Goal: Navigation & Orientation: Understand site structure

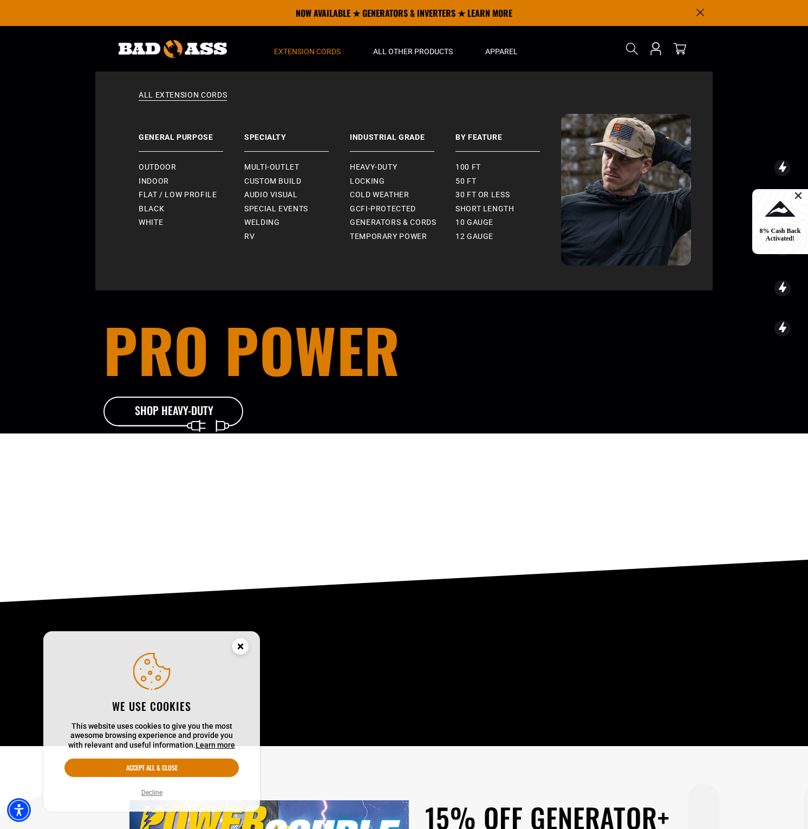
click at [330, 50] on span "Extension Cords" at bounding box center [307, 52] width 67 height 10
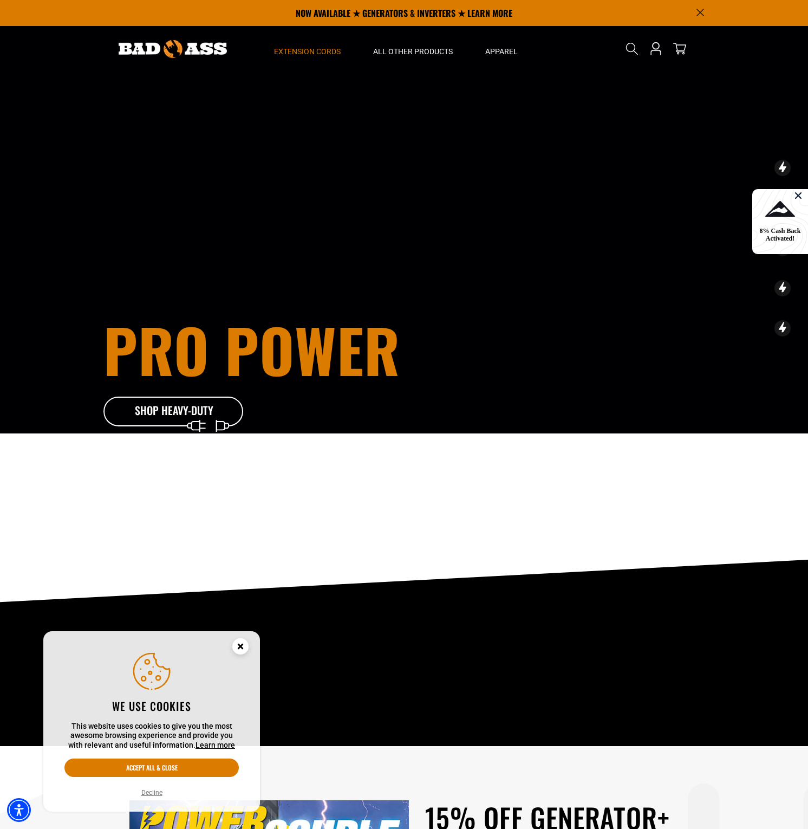
click at [322, 53] on span "Extension Cords" at bounding box center [307, 52] width 67 height 10
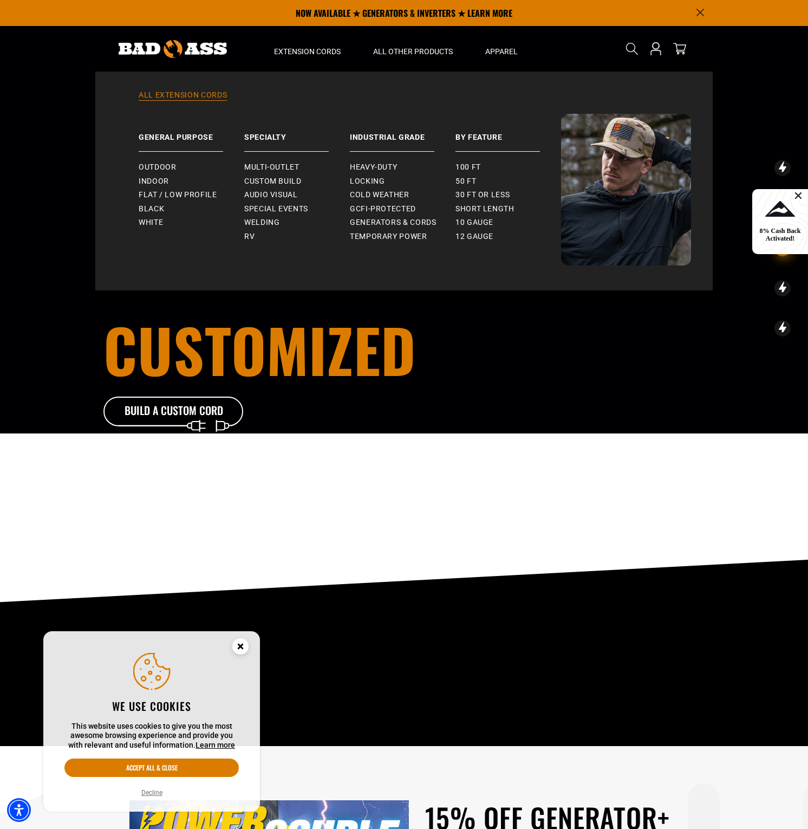
click at [196, 92] on link "All Extension Cords" at bounding box center [404, 102] width 574 height 24
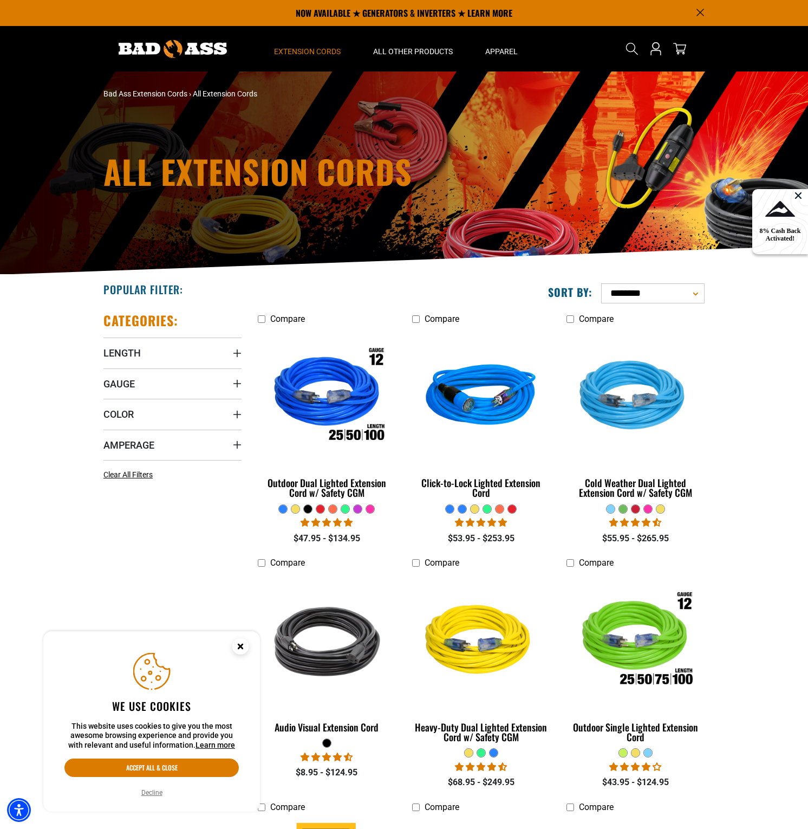
click at [201, 47] on img at bounding box center [173, 49] width 108 height 18
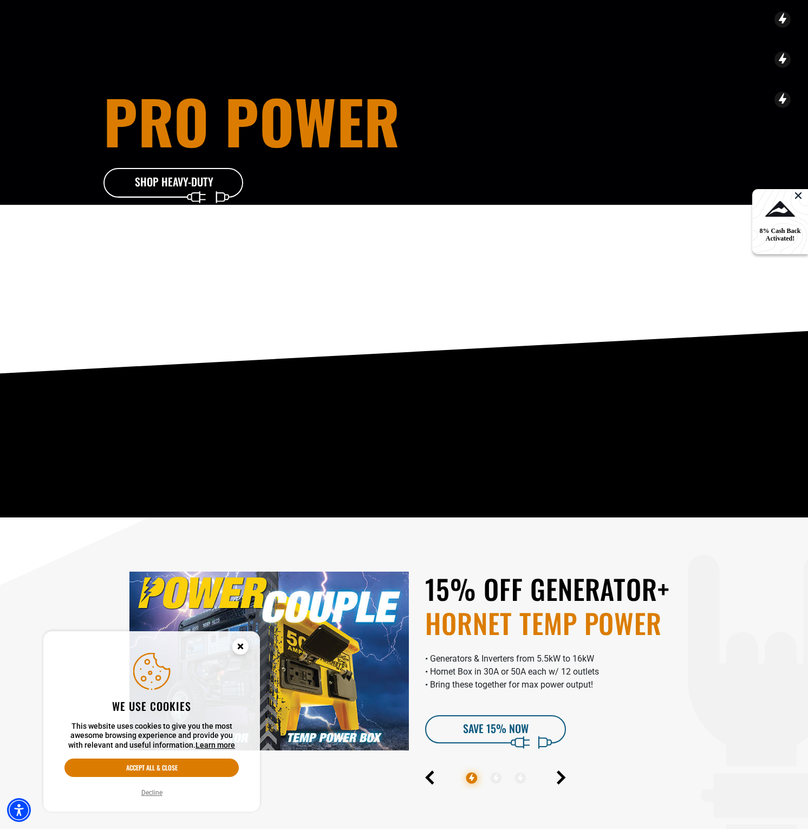
scroll to position [360, 0]
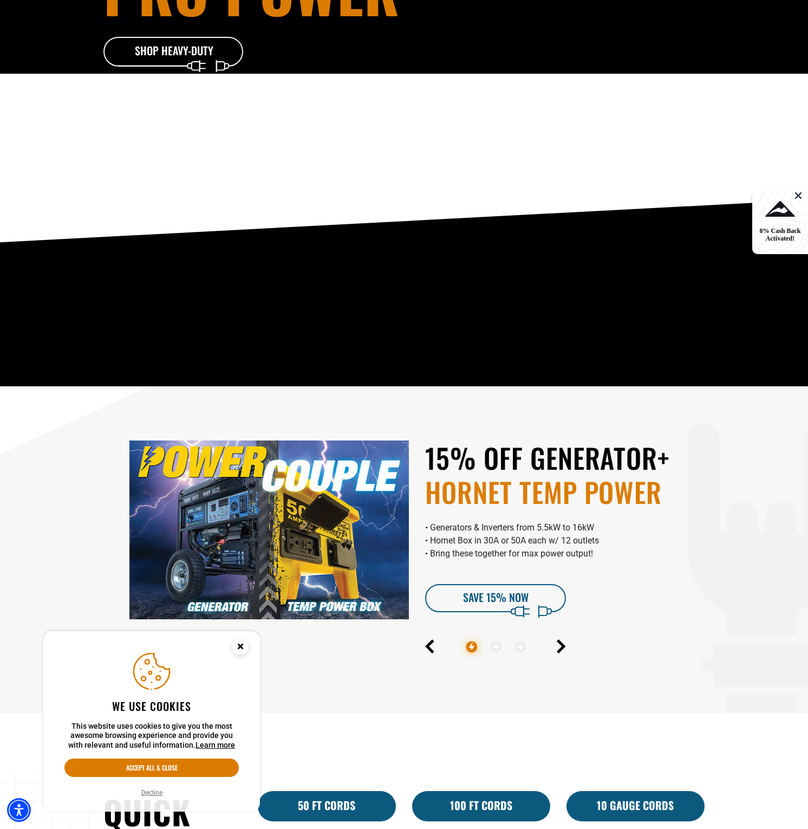
click at [242, 641] on circle "Close this option" at bounding box center [240, 646] width 16 height 16
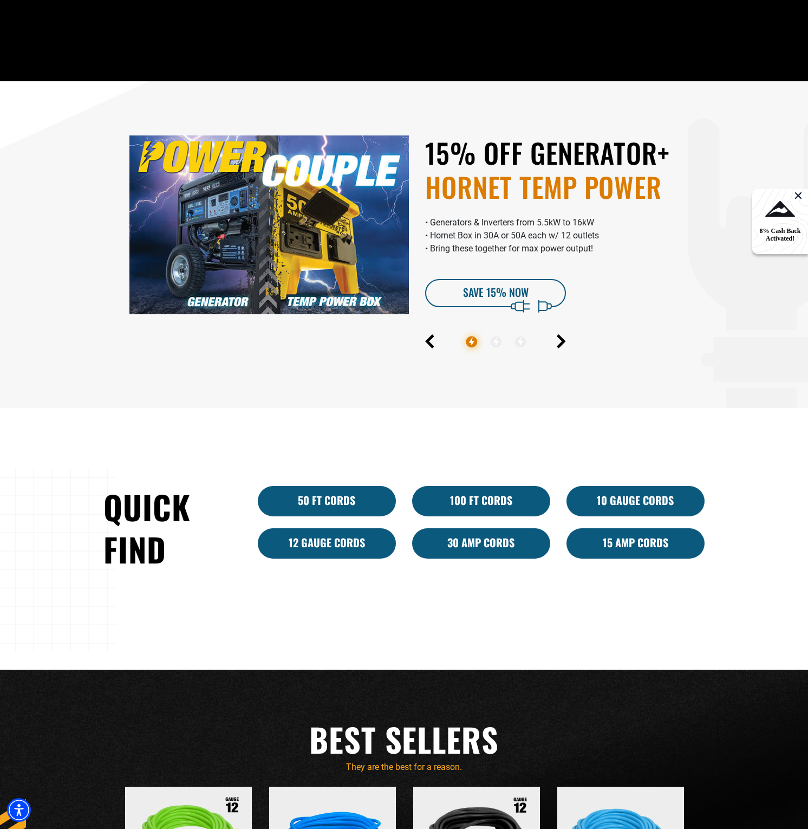
scroll to position [0, 0]
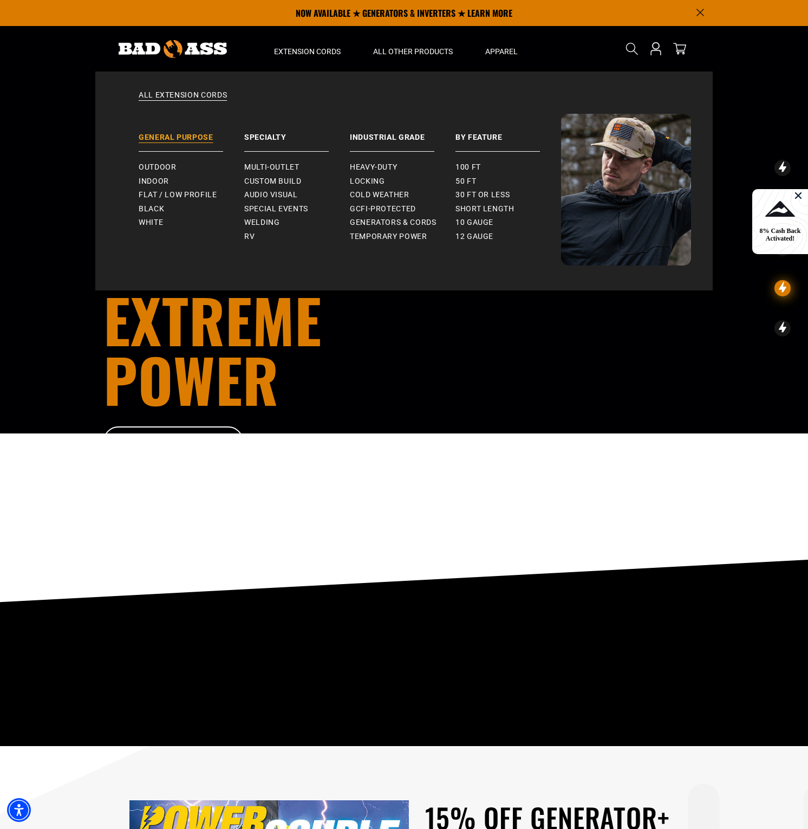
click at [199, 136] on link "General Purpose" at bounding box center [192, 133] width 106 height 38
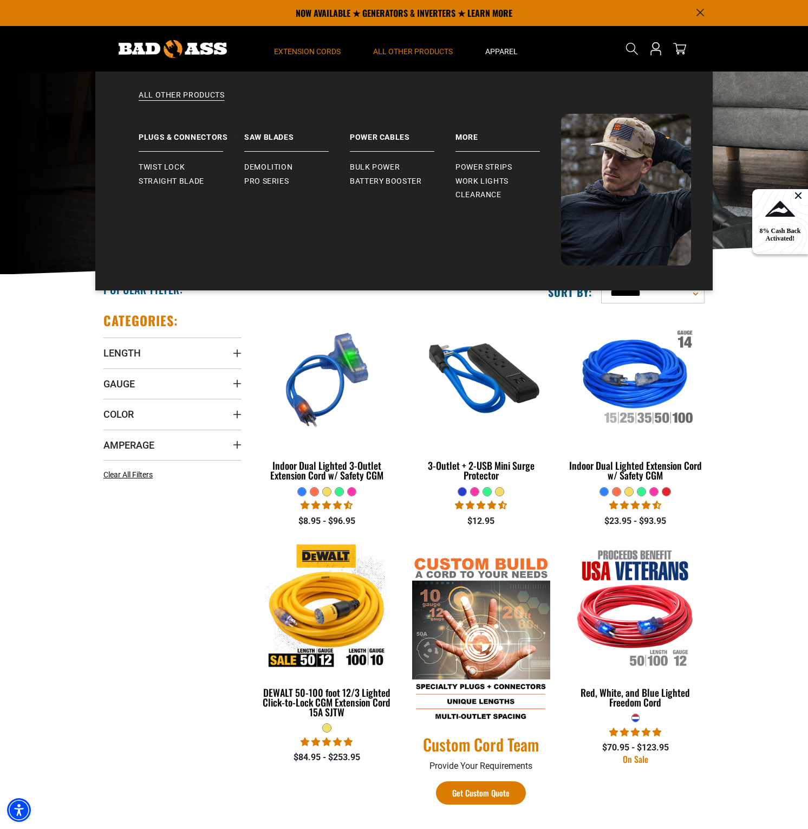
click at [419, 49] on span "All Other Products" at bounding box center [413, 52] width 80 height 10
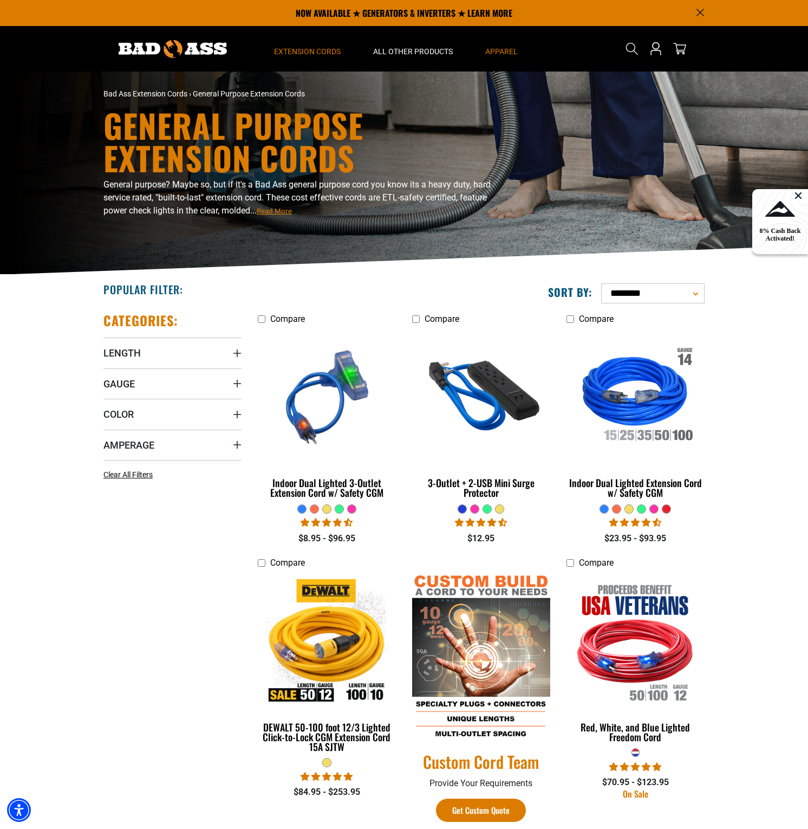
click at [496, 51] on span "Apparel" at bounding box center [501, 52] width 32 height 10
click at [187, 44] on img at bounding box center [173, 49] width 108 height 18
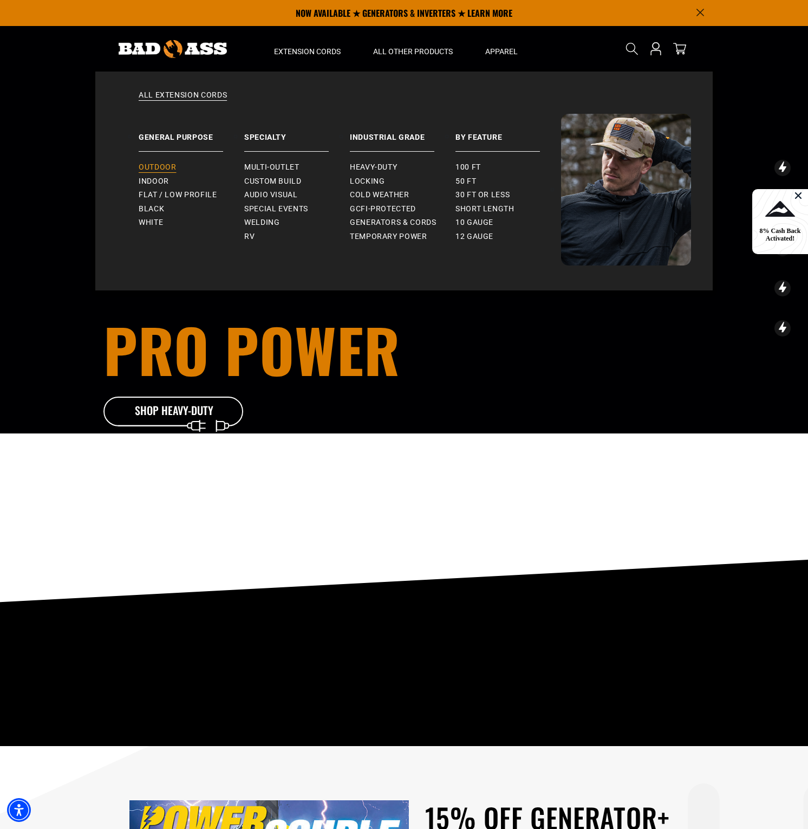
click at [159, 168] on span "Outdoor" at bounding box center [157, 167] width 37 height 10
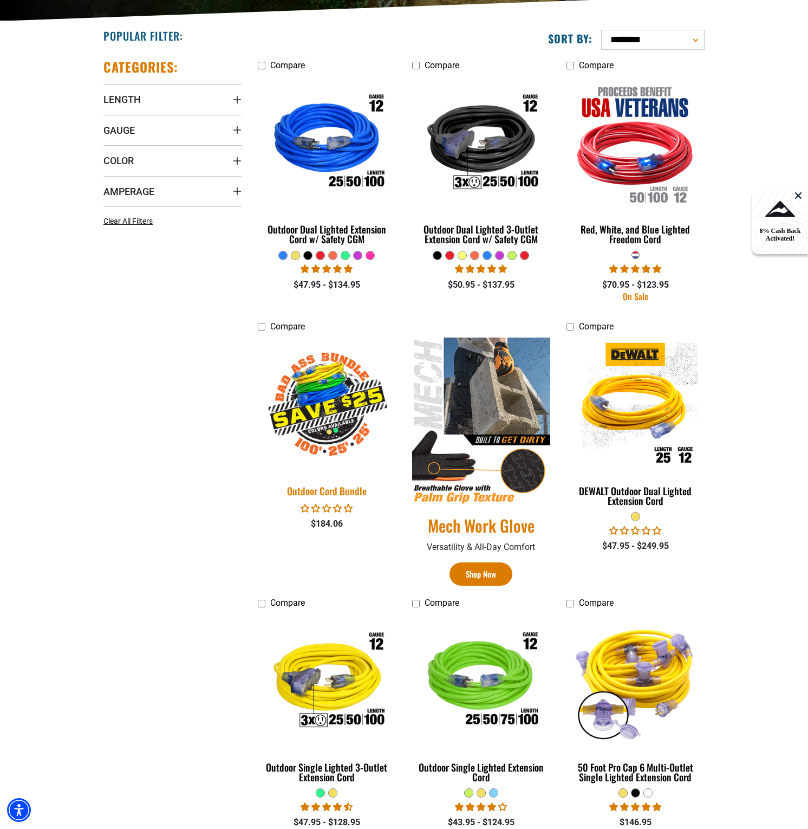
scroll to position [384, 0]
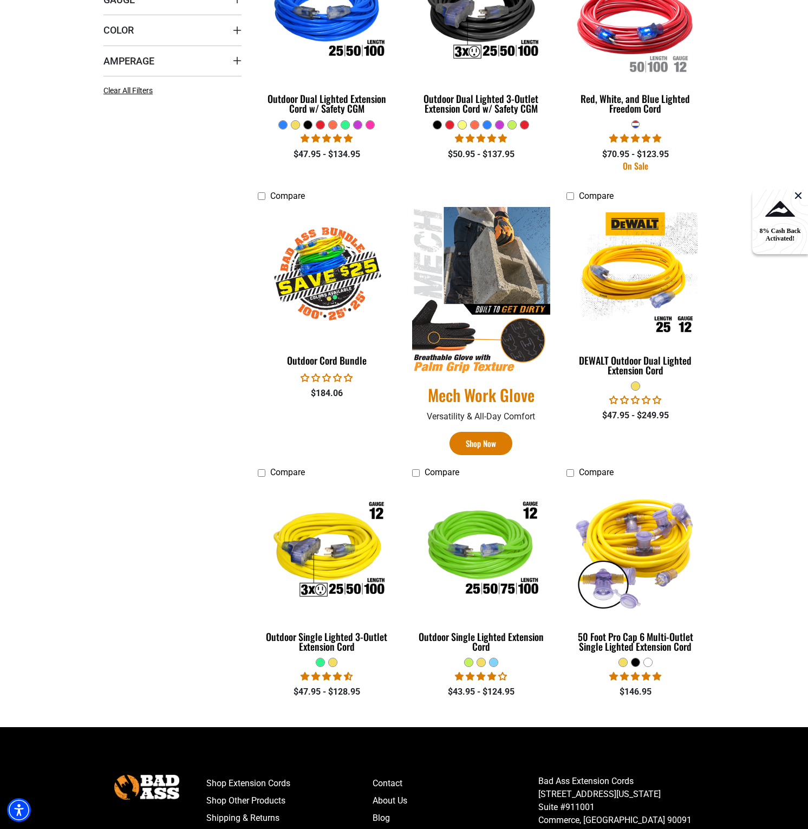
click at [153, 243] on div "Categories: Length Length 25 FT (5) 25 FT (5 products) 50 FT (7) 50 FT (7 produ…" at bounding box center [172, 323] width 154 height 808
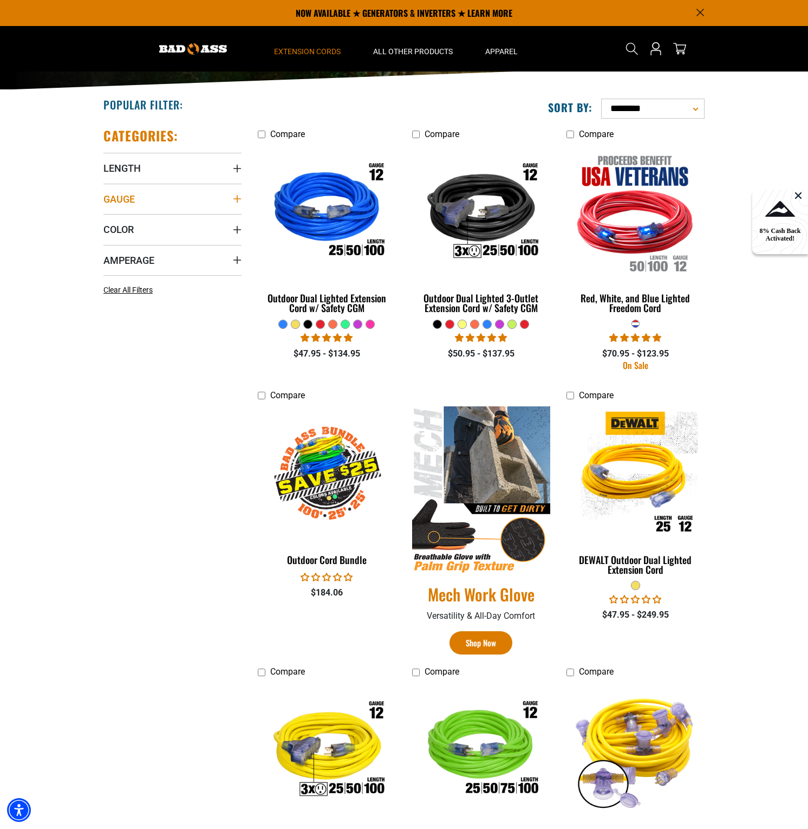
scroll to position [0, 0]
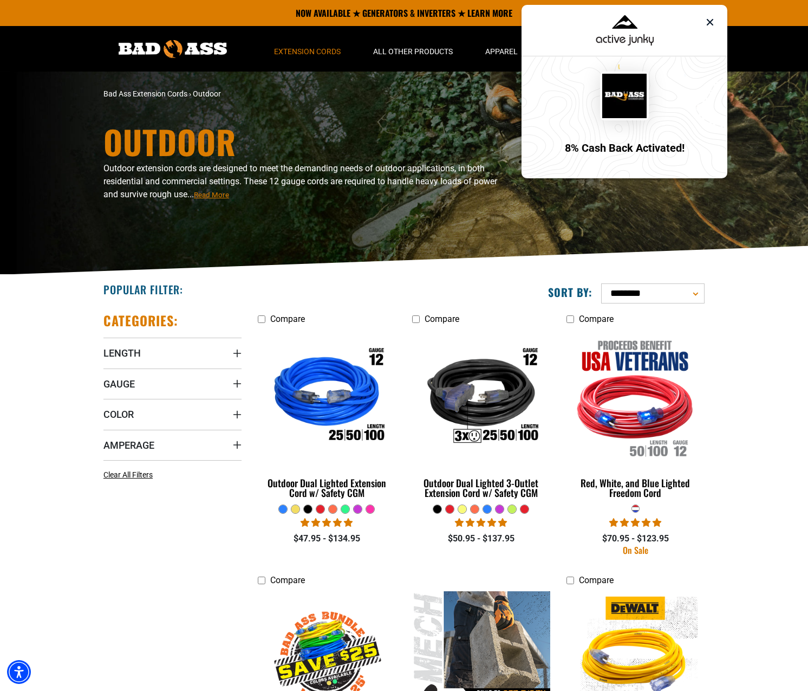
click at [712, 19] on img at bounding box center [710, 22] width 13 height 13
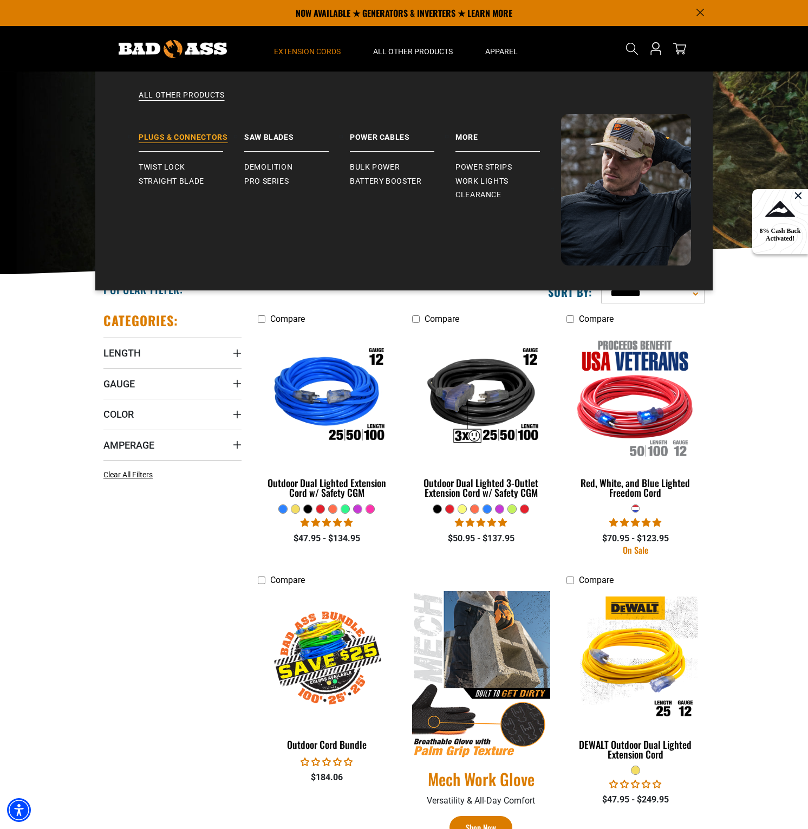
click at [204, 138] on link "Plugs & Connectors" at bounding box center [192, 133] width 106 height 38
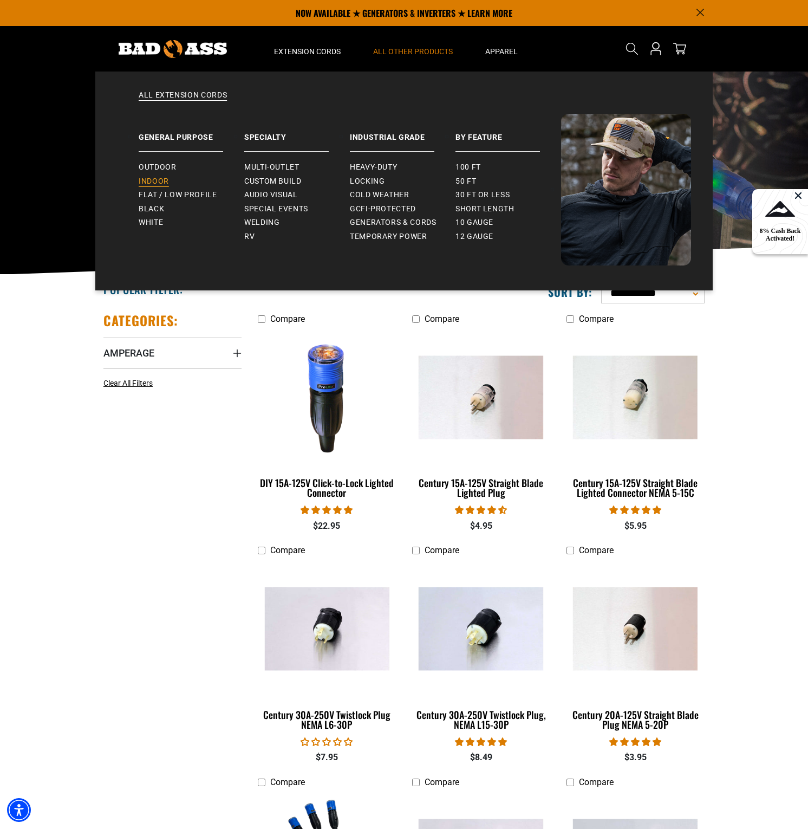
click at [165, 180] on span "Indoor" at bounding box center [154, 182] width 30 height 10
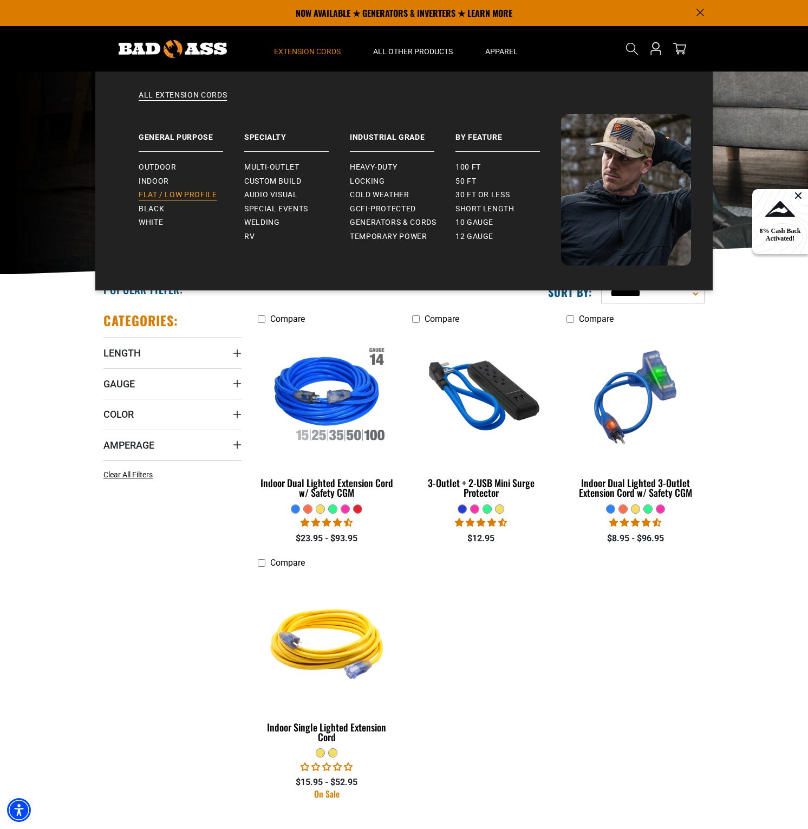
click at [169, 188] on link "Flat / Low Profile" at bounding box center [192, 195] width 106 height 14
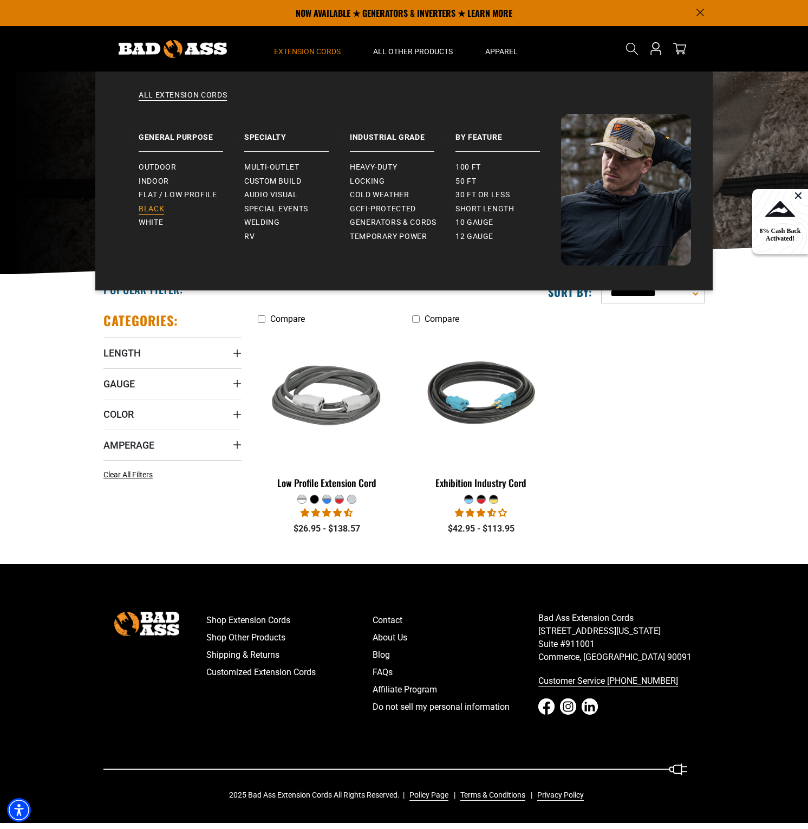
click at [171, 204] on link "Black" at bounding box center [192, 209] width 106 height 14
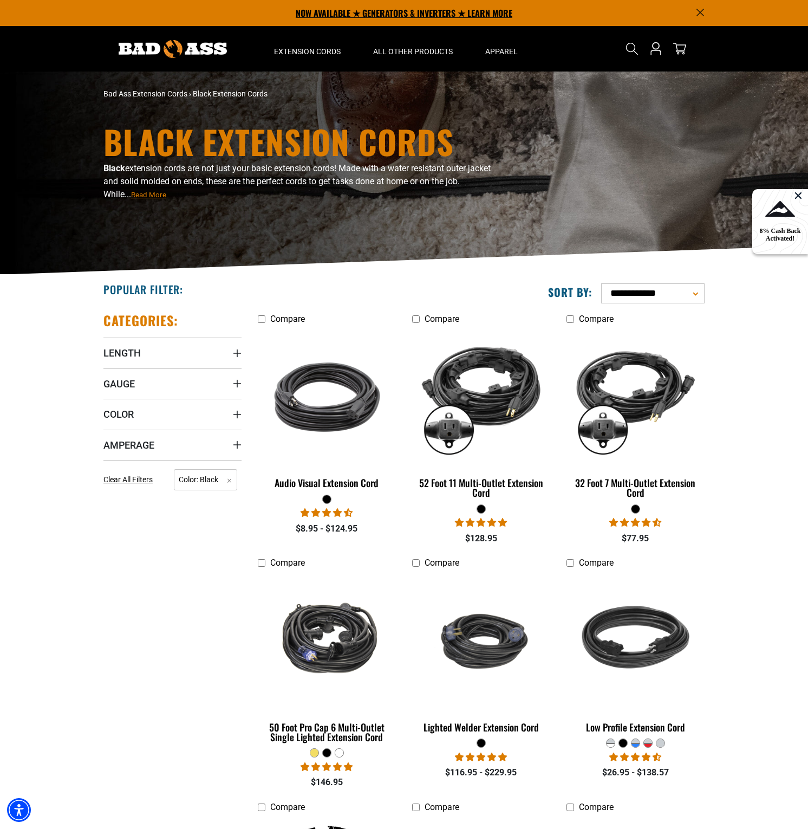
drag, startPoint x: 189, startPoint y: 90, endPoint x: 261, endPoint y: 4, distance: 112.3
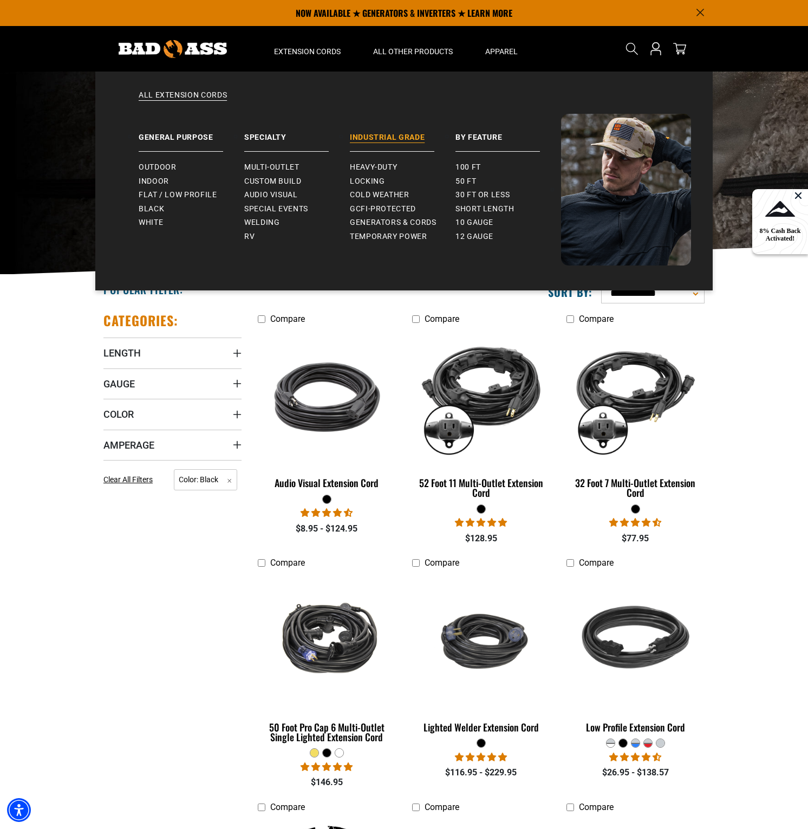
click at [407, 144] on link "Industrial Grade" at bounding box center [403, 133] width 106 height 38
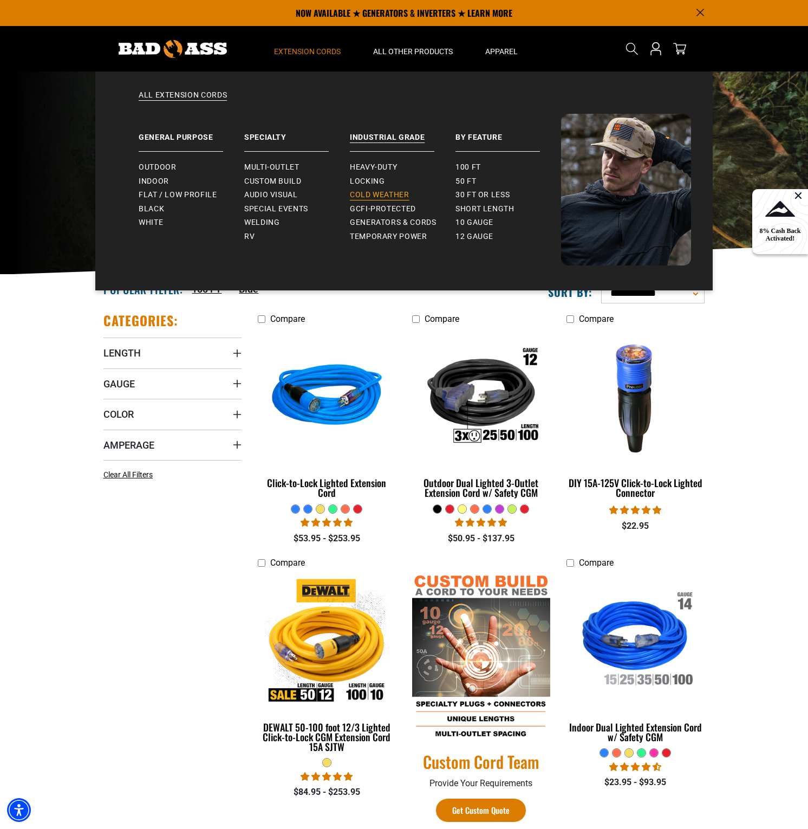
click at [404, 193] on span "Cold Weather" at bounding box center [380, 195] width 60 height 10
